Goal: Task Accomplishment & Management: Manage account settings

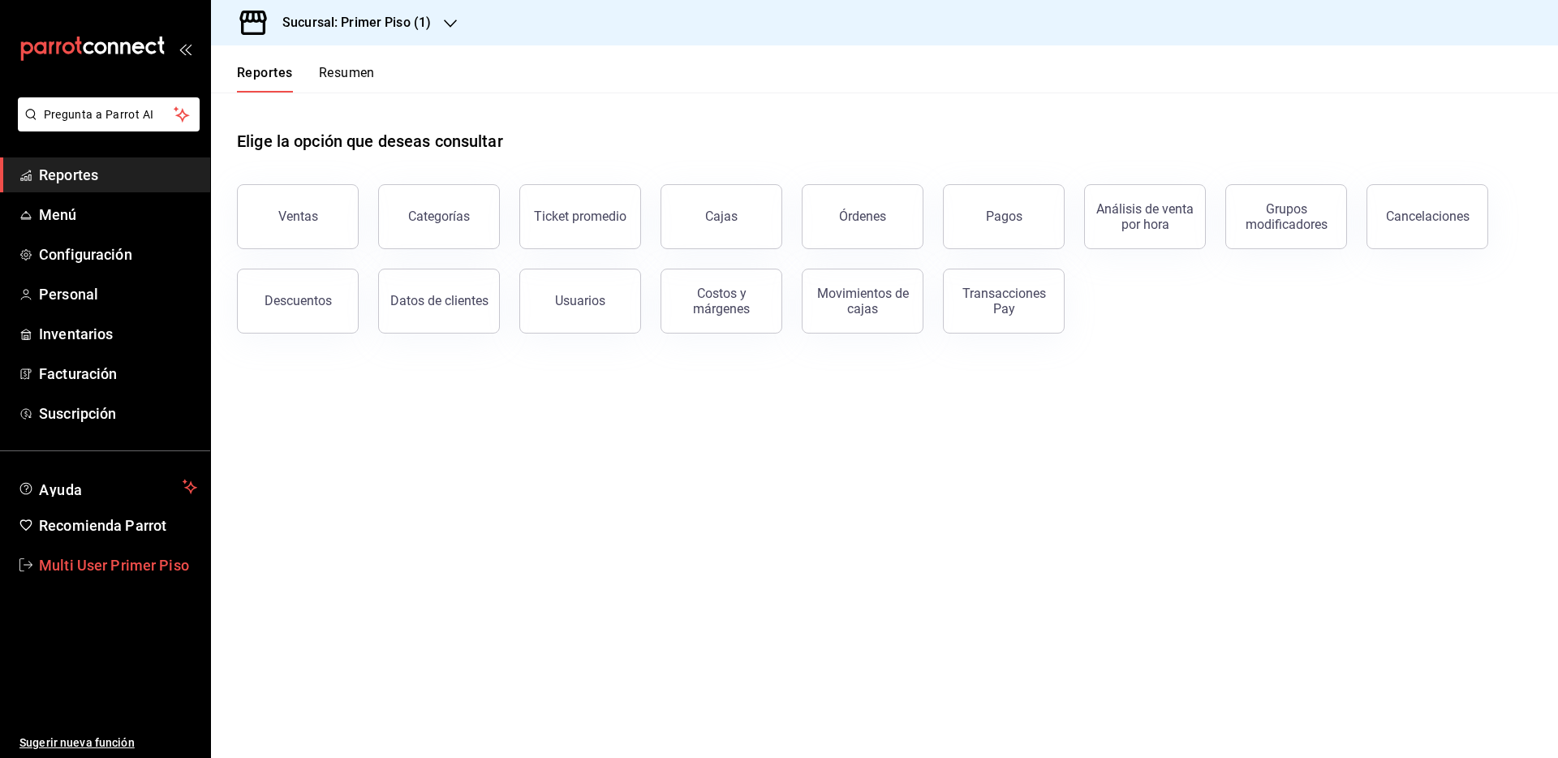
click at [155, 578] on link "Multi User Primer Piso" at bounding box center [105, 565] width 210 height 35
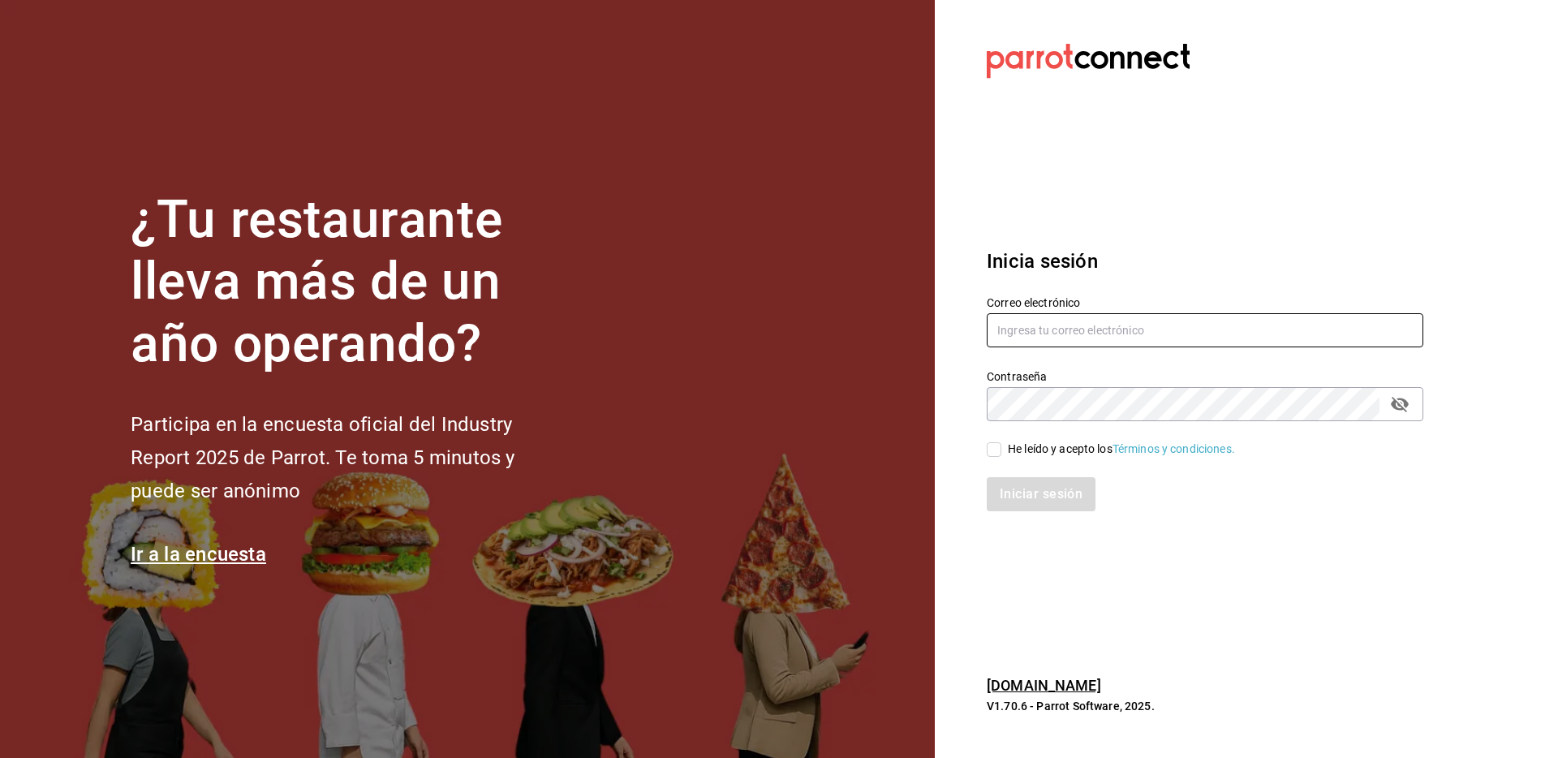
click at [1012, 328] on input "text" at bounding box center [1205, 330] width 436 height 34
type input "tseek@reforma.com"
click at [1011, 446] on div "He leído y acepto los Términos y condiciones." at bounding box center [1121, 449] width 227 height 17
click at [1001, 446] on input "He leído y acepto los Términos y condiciones." at bounding box center [994, 449] width 15 height 15
checkbox input "true"
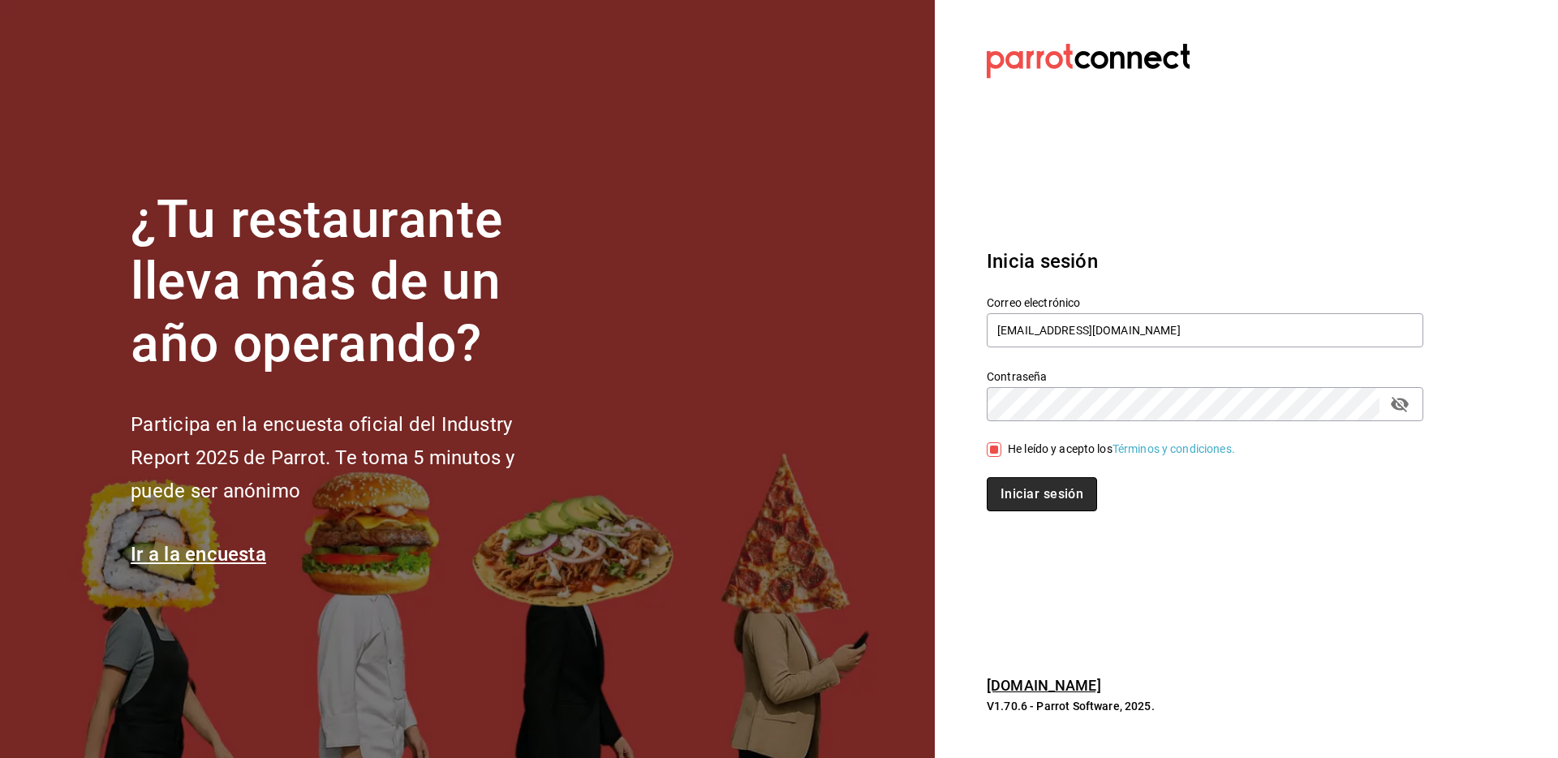
click at [1014, 488] on button "Iniciar sesión" at bounding box center [1042, 494] width 110 height 34
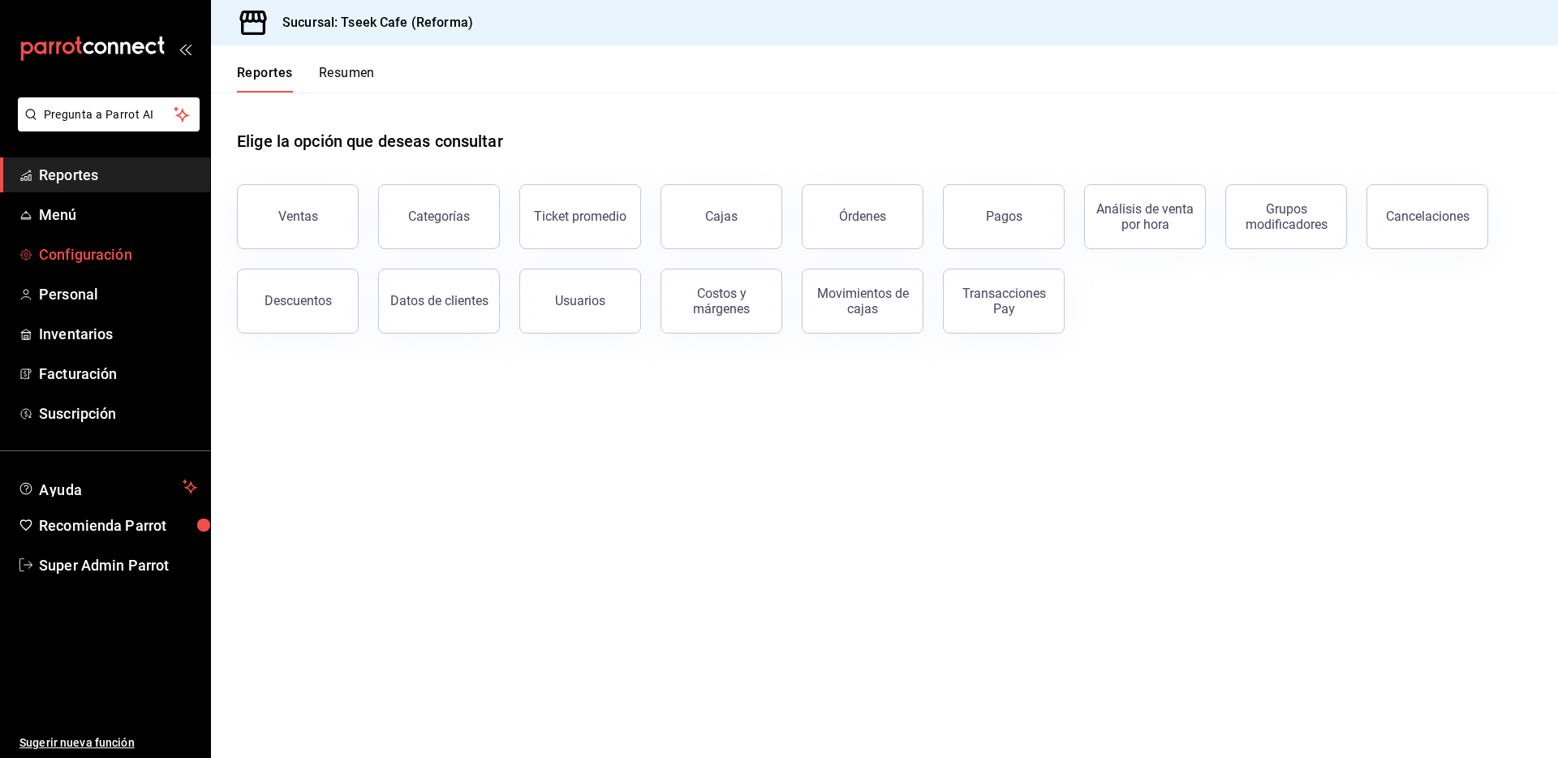
click at [109, 247] on span "Configuración" at bounding box center [118, 254] width 158 height 22
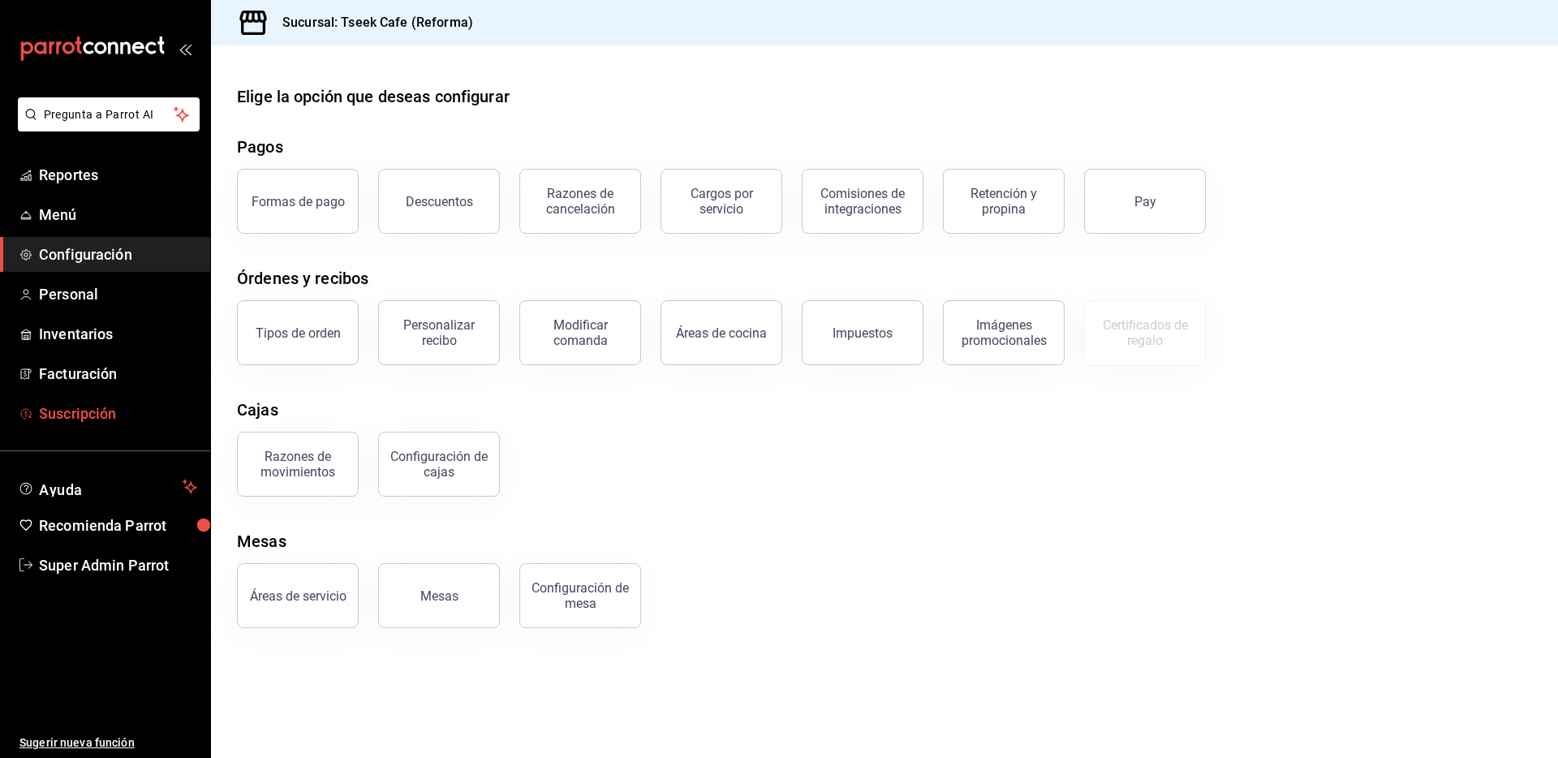
click at [110, 407] on span "Suscripción" at bounding box center [118, 413] width 158 height 22
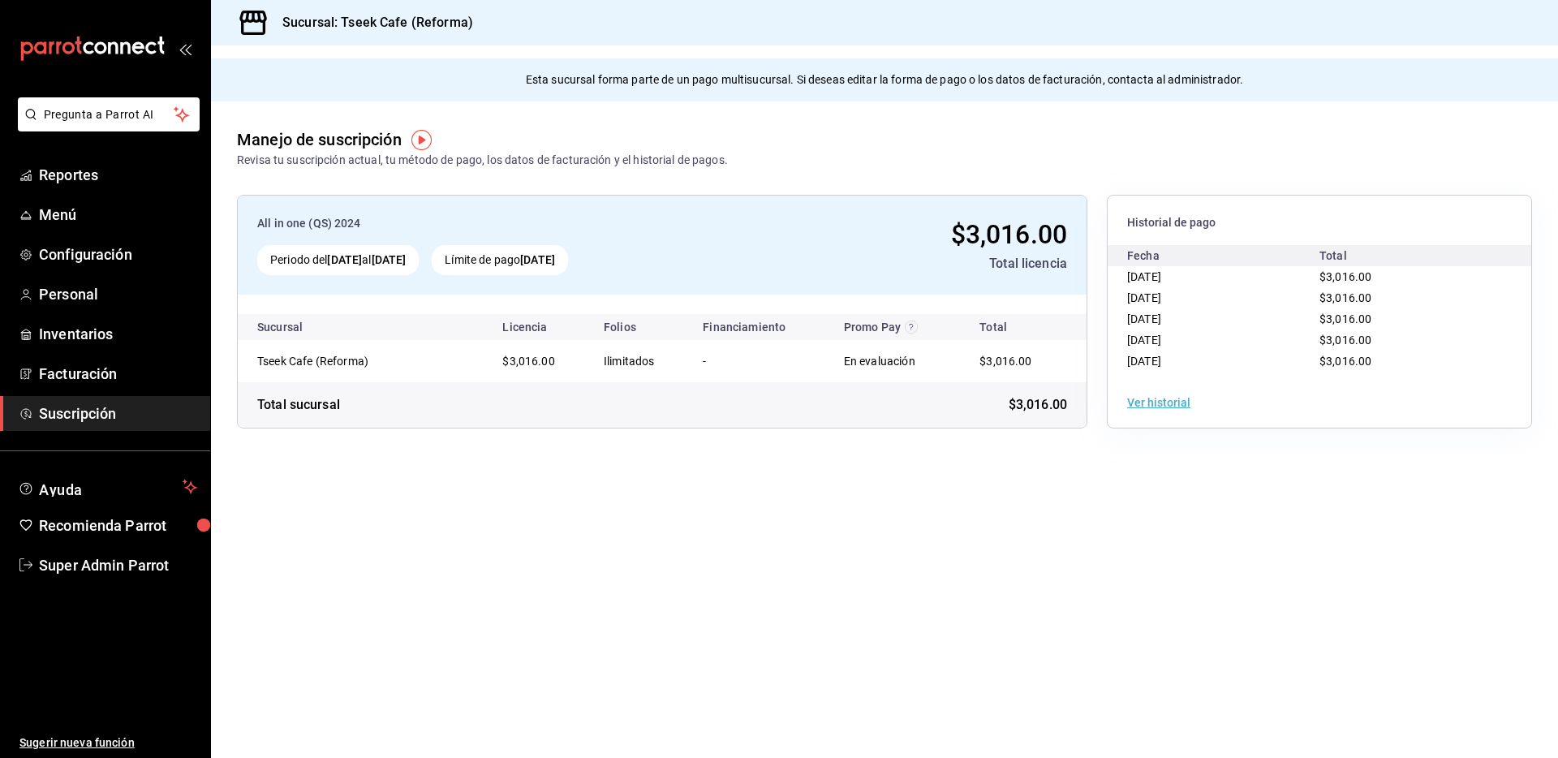
click at [651, 526] on main "Esta sucursal forma parte de un pago multisucursal. Si deseas editar la forma d…" at bounding box center [884, 401] width 1347 height 712
click at [939, 154] on div "Manejo de suscripción Revisa tu suscripción actual, tu método de pago, los dato…" at bounding box center [884, 134] width 1347 height 67
click at [111, 572] on span "Super Admin Parrot" at bounding box center [118, 565] width 158 height 22
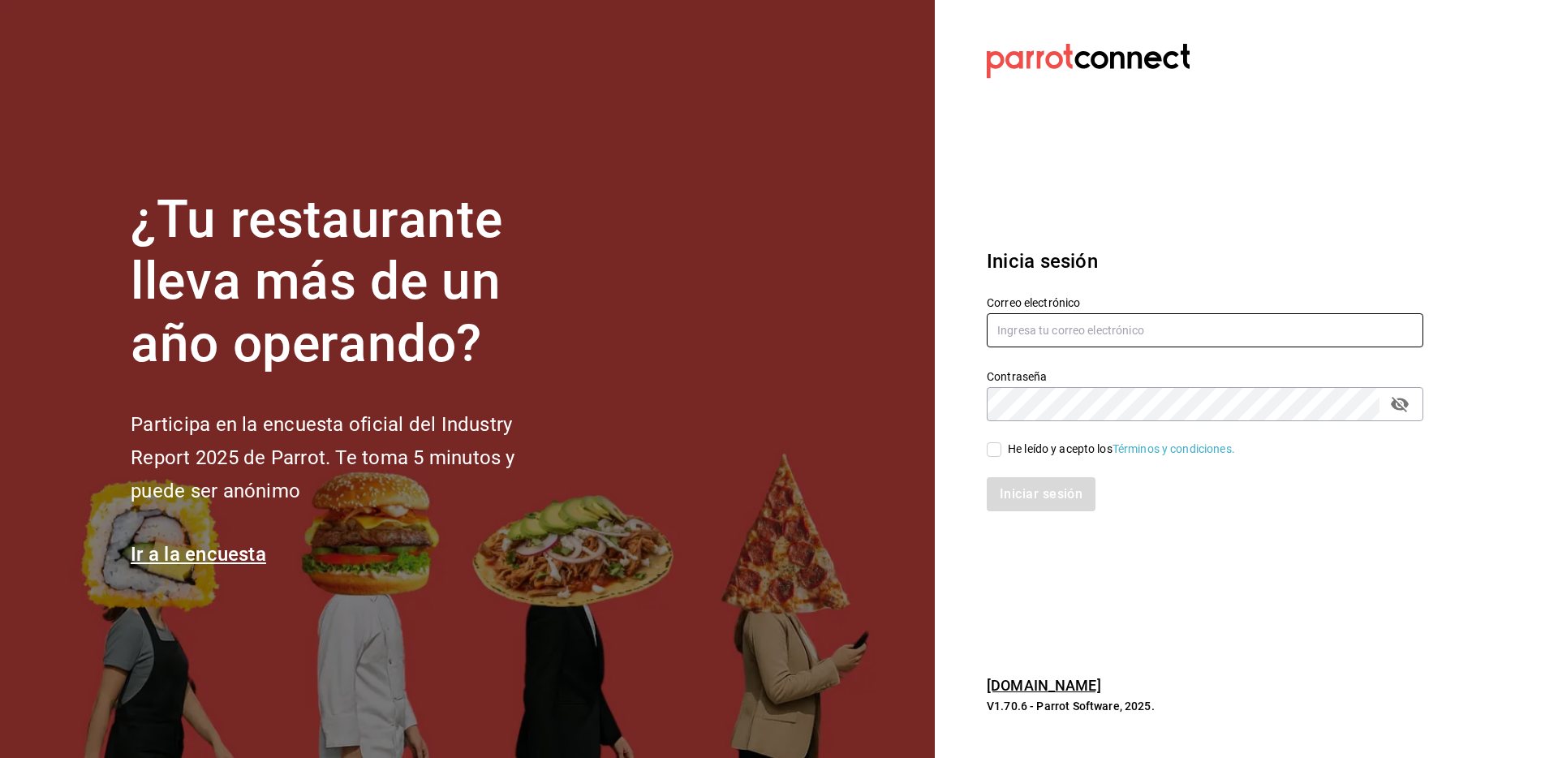
click at [1066, 325] on input "text" at bounding box center [1205, 330] width 436 height 34
type input "mult"
type input "tseek@reforma2.com"
click at [992, 455] on input "He leído y acepto los Términos y condiciones." at bounding box center [994, 449] width 15 height 15
checkbox input "true"
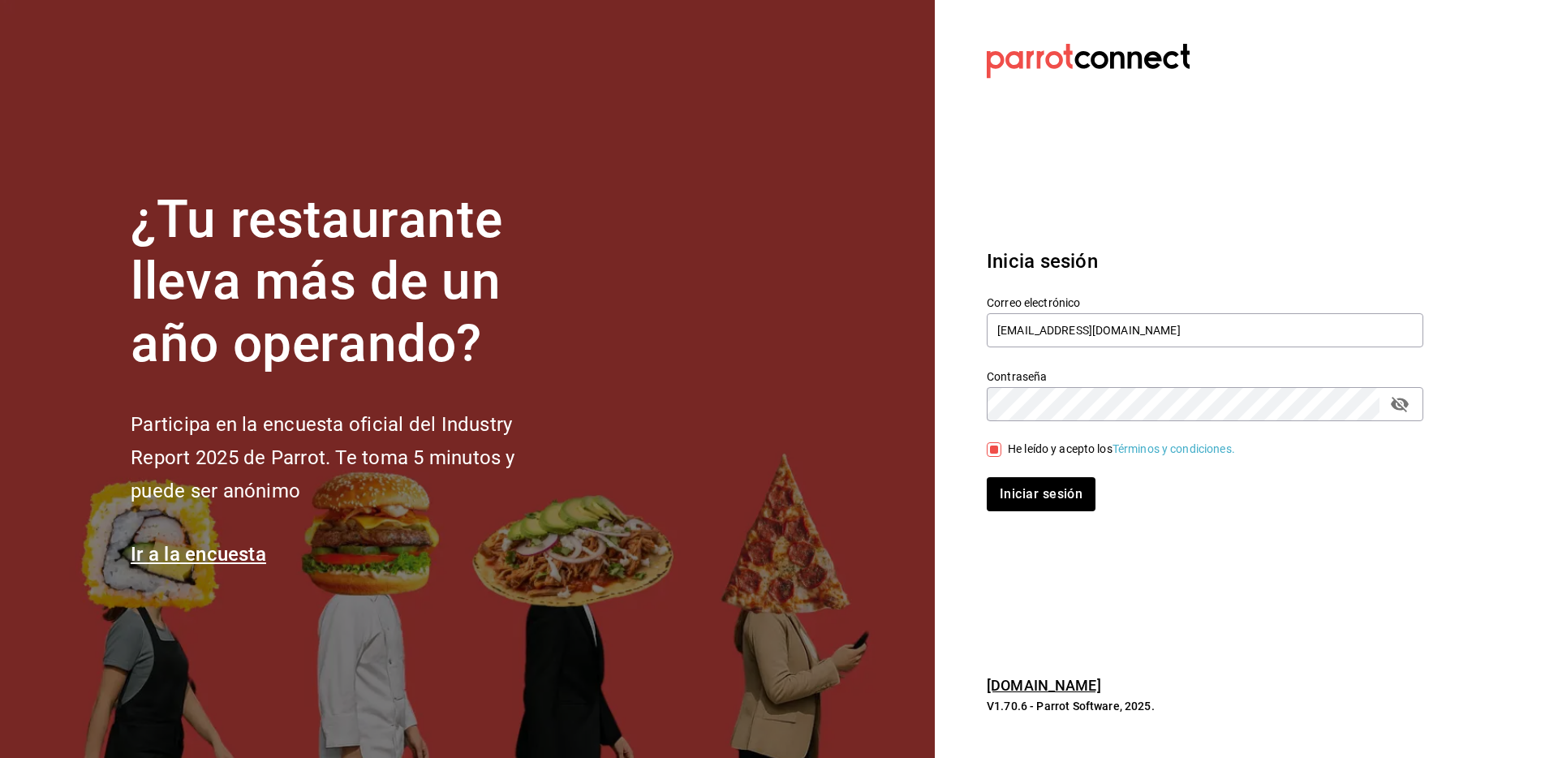
click at [1007, 471] on div "Iniciar sesión" at bounding box center [1195, 485] width 456 height 54
click at [1018, 494] on button "Iniciar sesión" at bounding box center [1042, 494] width 110 height 34
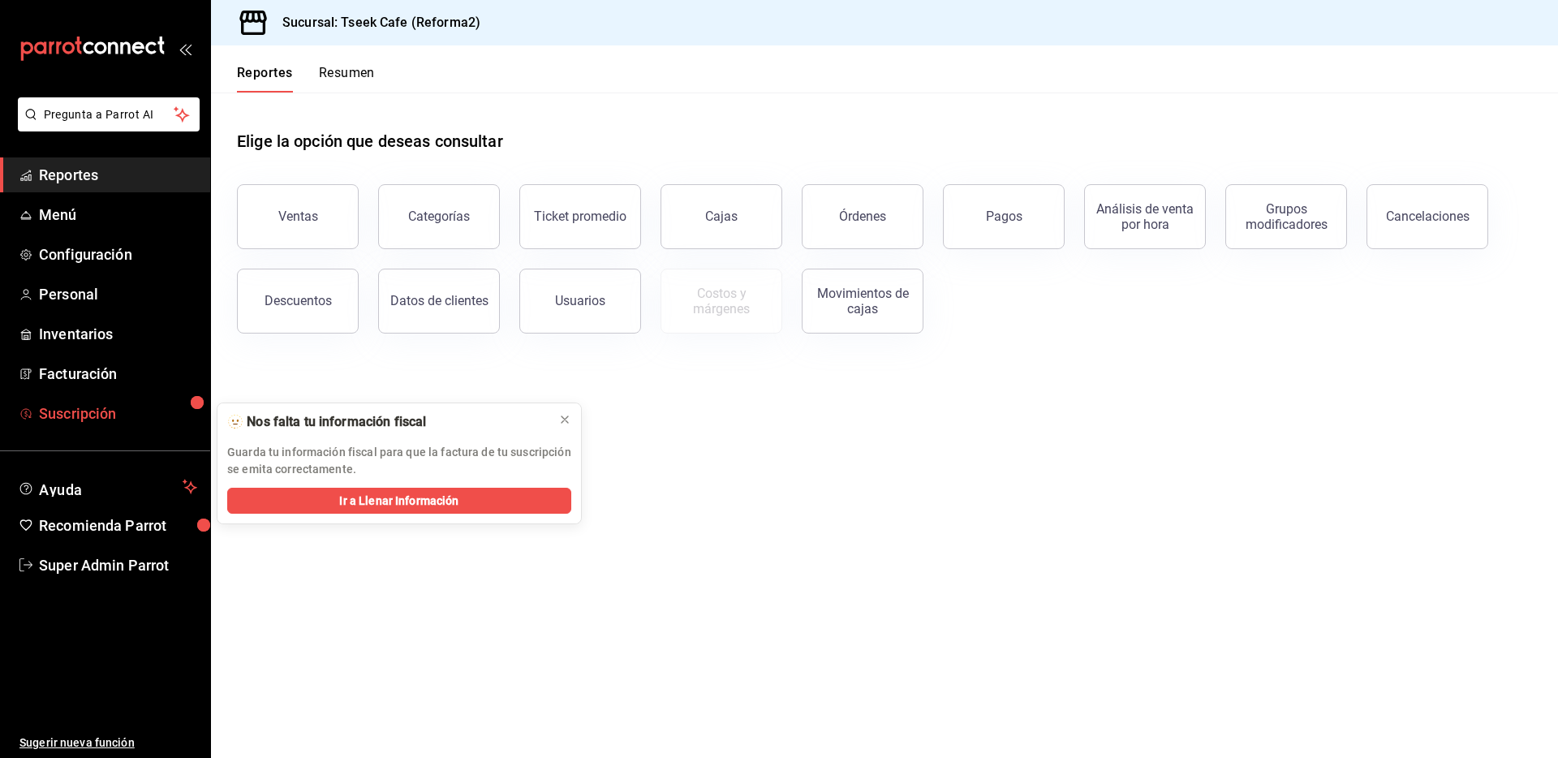
click at [58, 409] on span "Suscripción" at bounding box center [118, 413] width 158 height 22
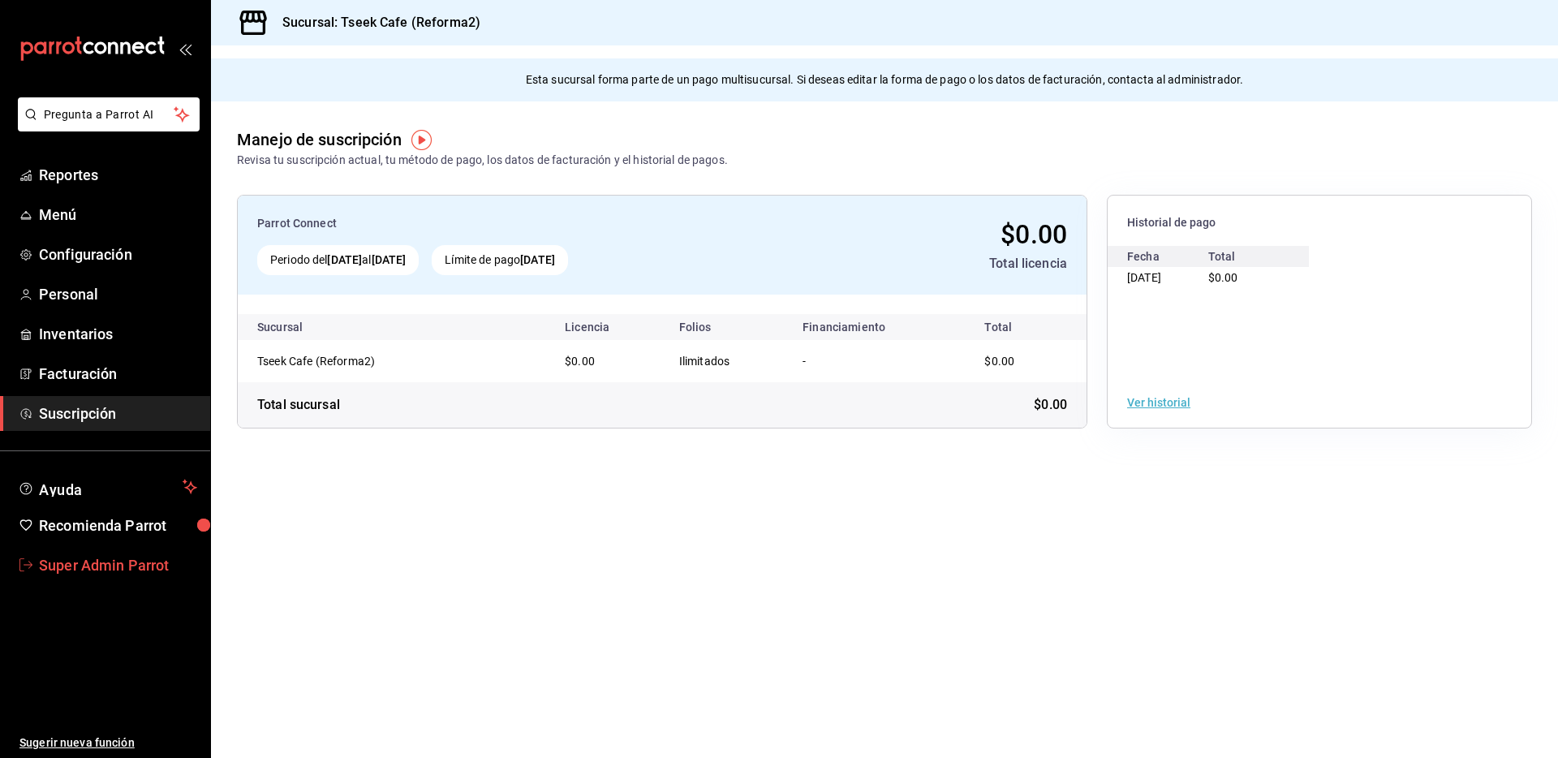
click at [116, 568] on span "Super Admin Parrot" at bounding box center [118, 565] width 158 height 22
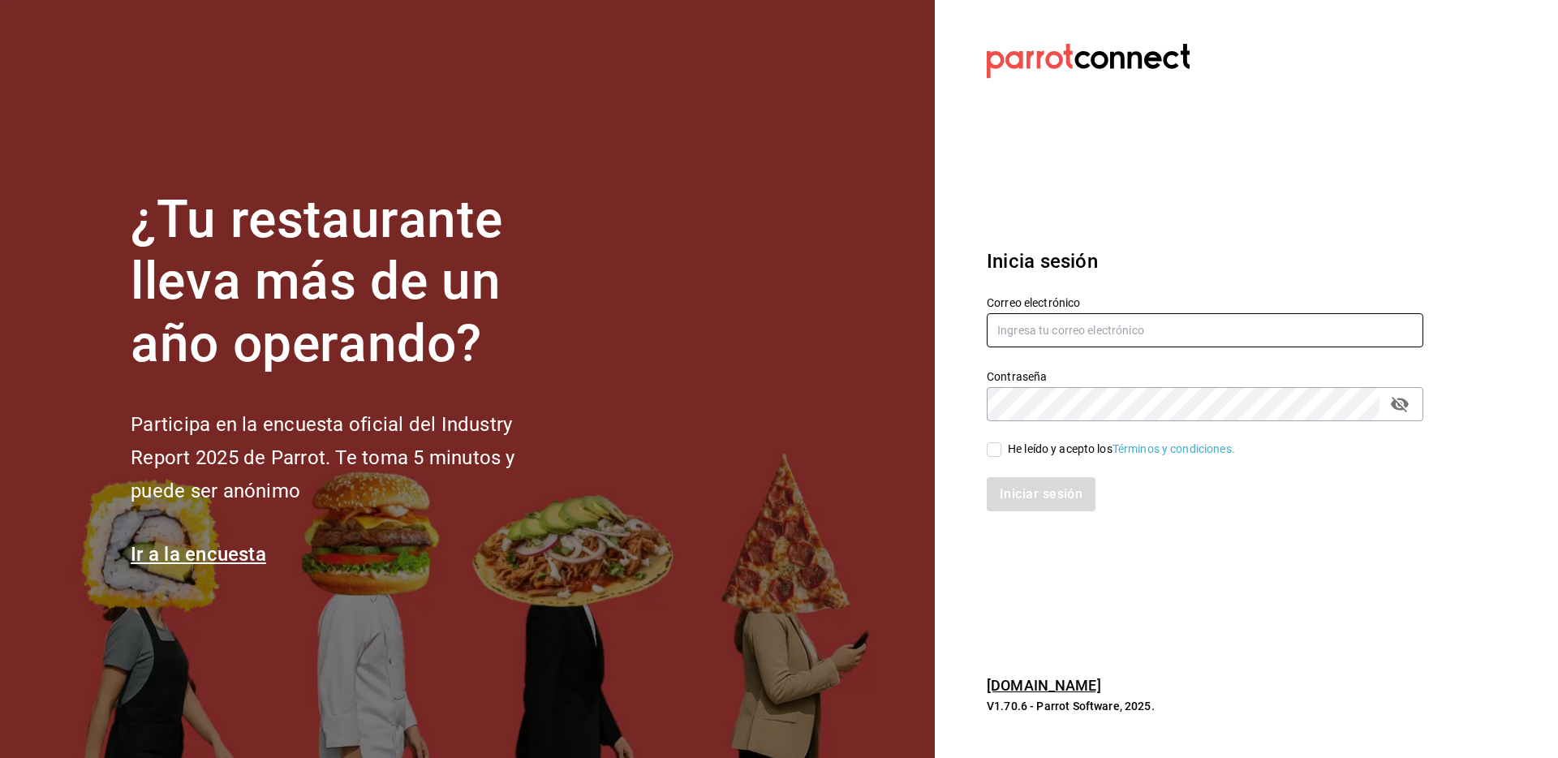
click at [1023, 340] on input "text" at bounding box center [1205, 330] width 436 height 34
type input "tseek@zaragoza.com"
drag, startPoint x: 1031, startPoint y: 451, endPoint x: 1031, endPoint y: 486, distance: 34.9
click at [1031, 451] on div "He leído y acepto los Términos y condiciones." at bounding box center [1121, 449] width 227 height 17
click at [1001, 451] on input "He leído y acepto los Términos y condiciones." at bounding box center [994, 449] width 15 height 15
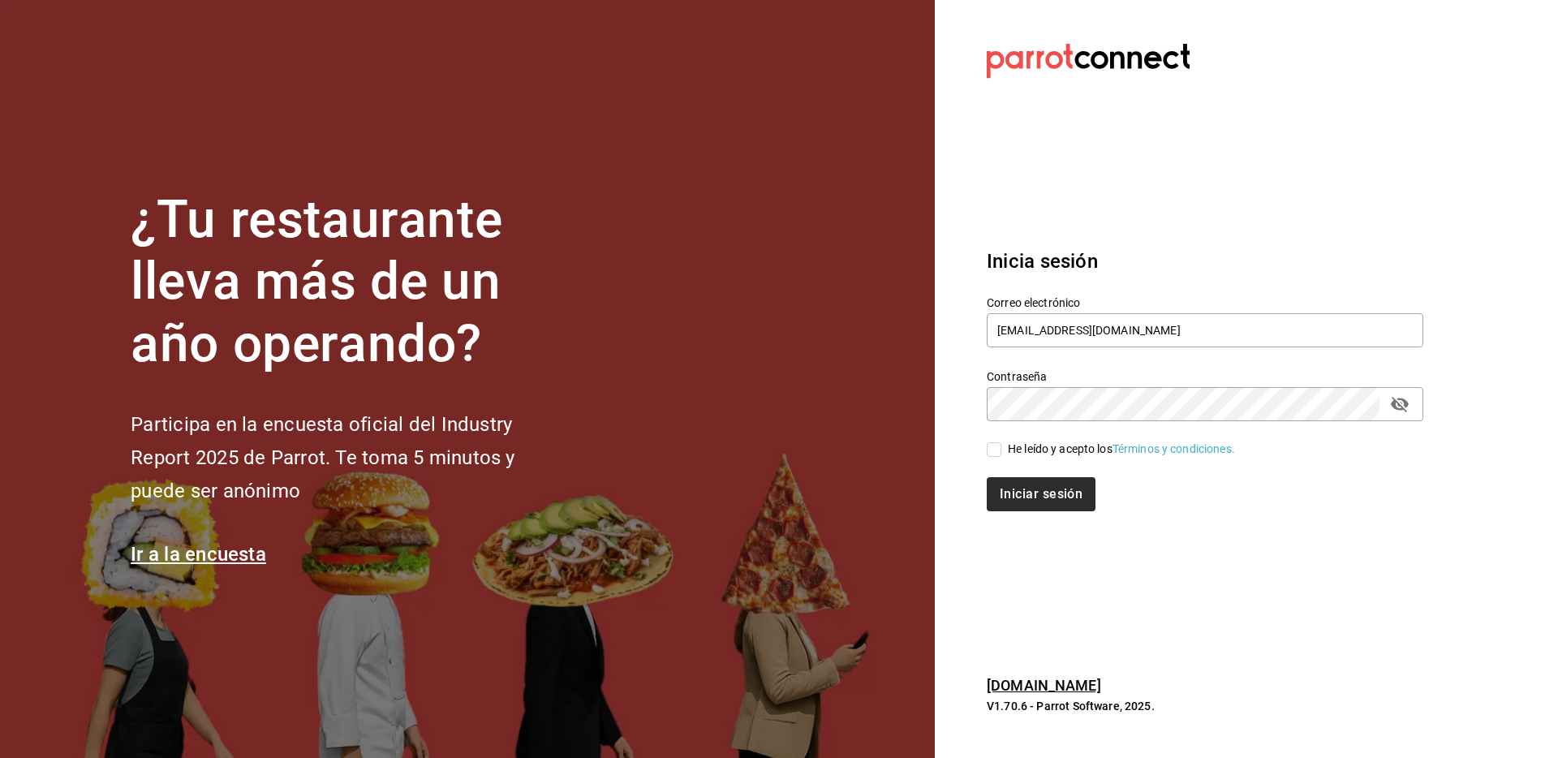
checkbox input "true"
click at [1034, 508] on button "Iniciar sesión" at bounding box center [1042, 494] width 110 height 34
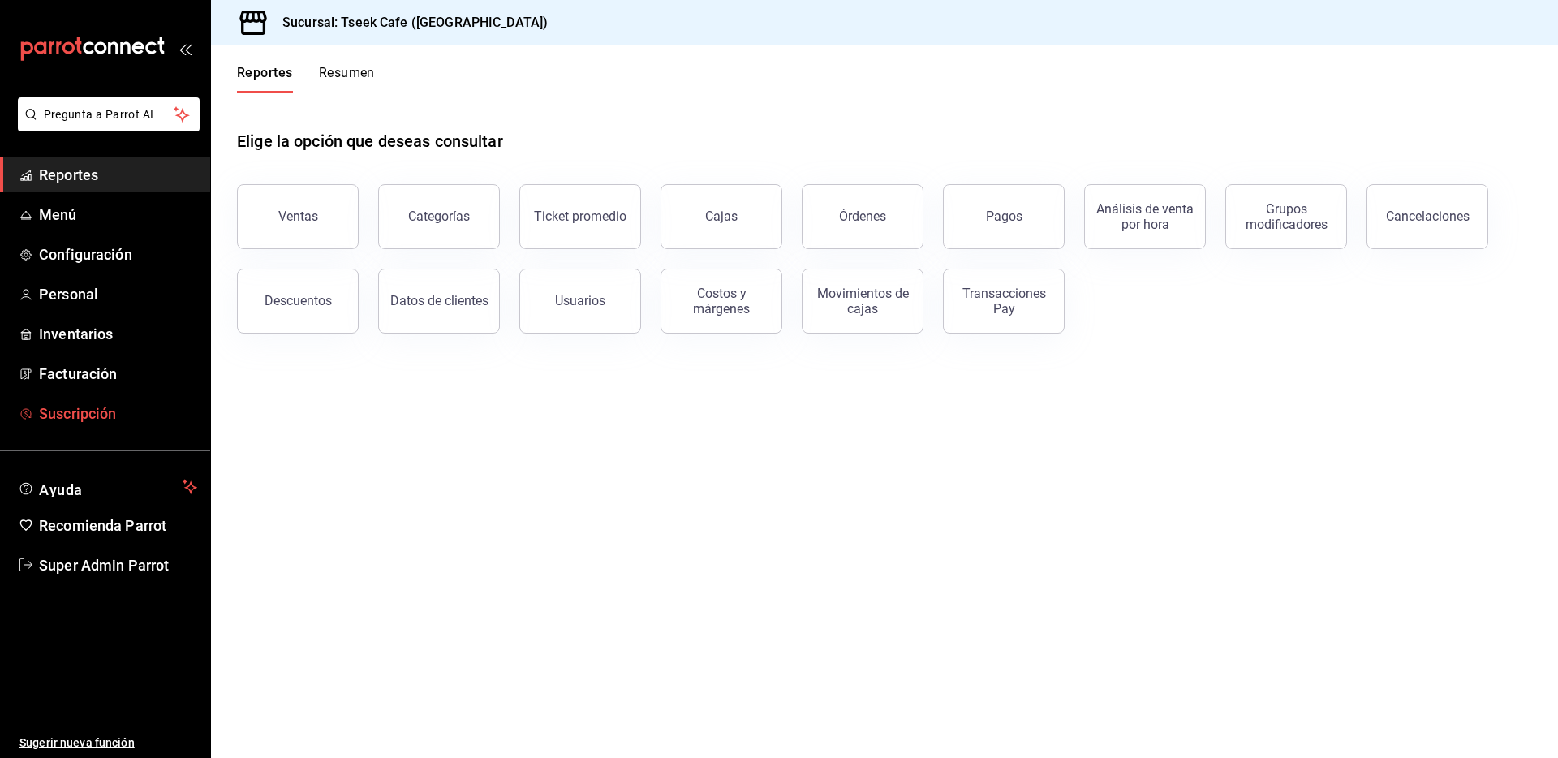
click at [97, 415] on span "Suscripción" at bounding box center [118, 413] width 158 height 22
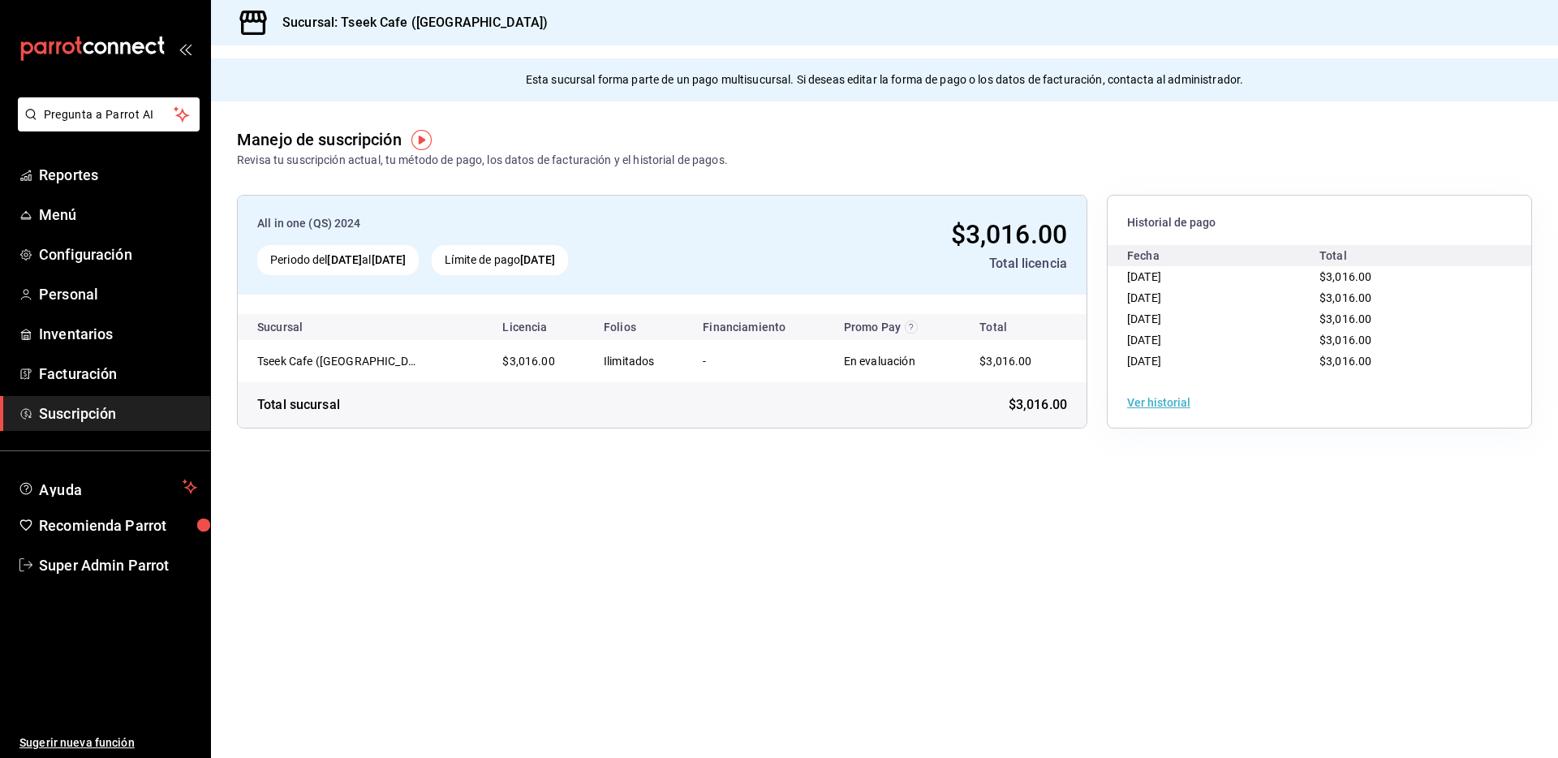
click at [694, 322] on th "Financiamiento" at bounding box center [760, 327] width 140 height 26
click at [542, 262] on div "Límite de pago [DATE]" at bounding box center [500, 260] width 136 height 30
